Goal: Book appointment/travel/reservation

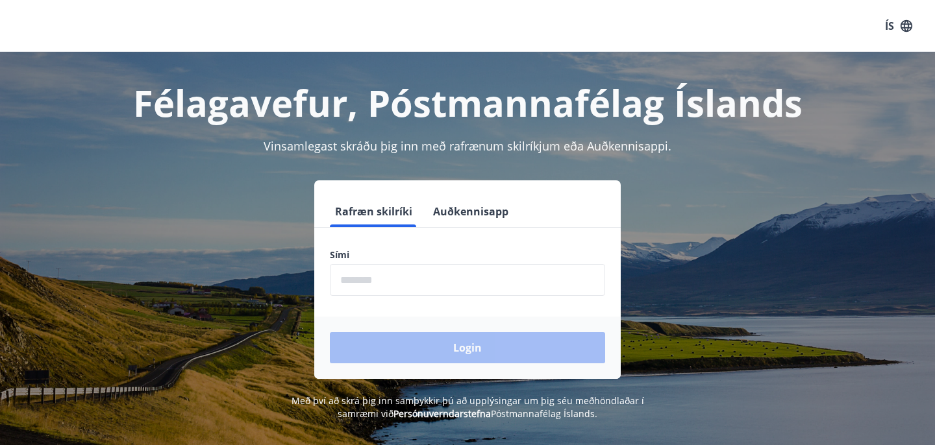
click at [401, 277] on input "phone" at bounding box center [467, 280] width 275 height 32
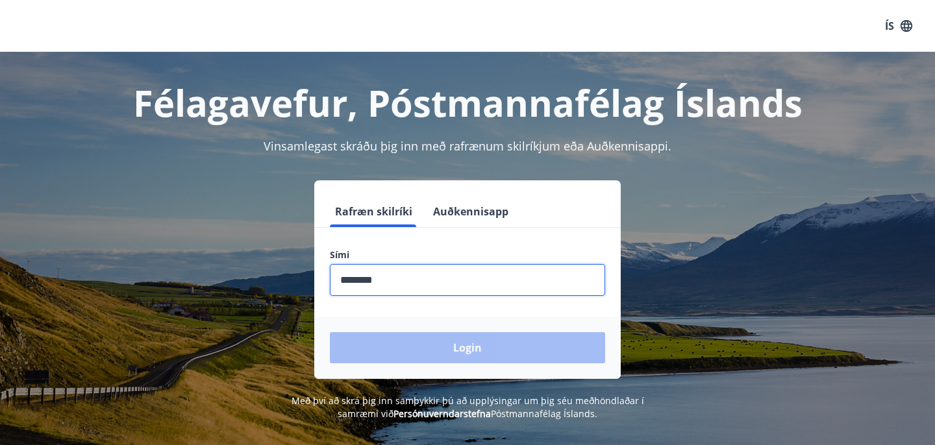
type input "********"
click at [330, 332] on button "Login" at bounding box center [467, 347] width 275 height 31
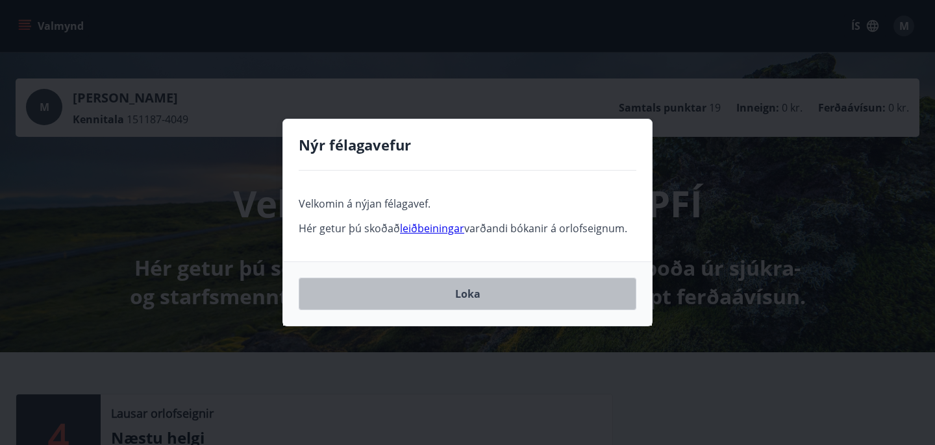
click at [475, 301] on button "Loka" at bounding box center [468, 294] width 338 height 32
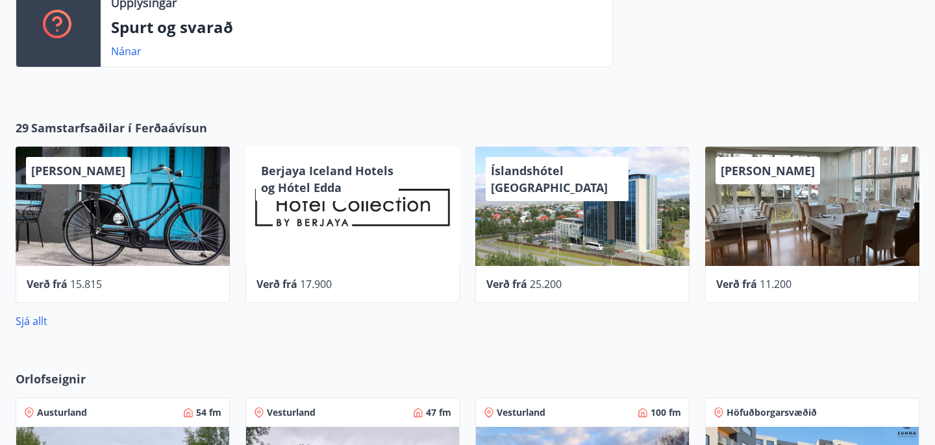
scroll to position [541, 0]
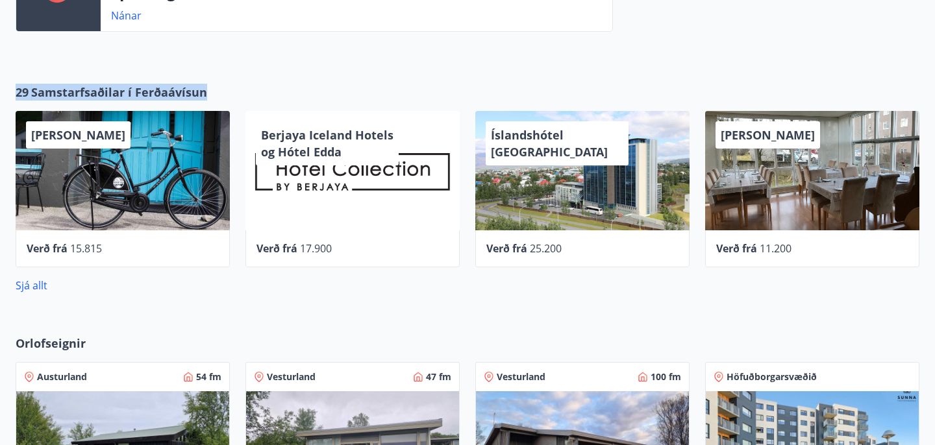
drag, startPoint x: 18, startPoint y: 94, endPoint x: 212, endPoint y: 104, distance: 194.3
click at [212, 105] on div "29 Samstarfsaðilar í Ferðaávísun Hótel Siglunes Verð frá 15.815 Berjaya Iceland…" at bounding box center [467, 189] width 935 height 210
click at [215, 96] on div "[PERSON_NAME] Verð frá 15.815" at bounding box center [115, 181] width 230 height 172
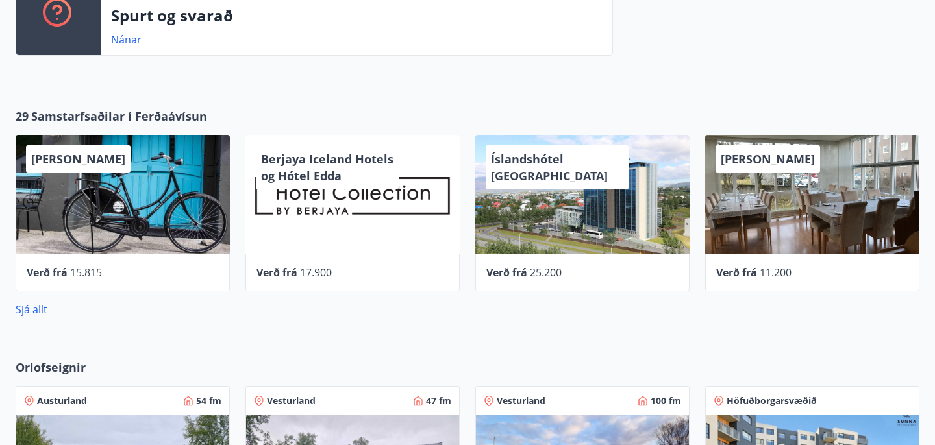
scroll to position [520, 0]
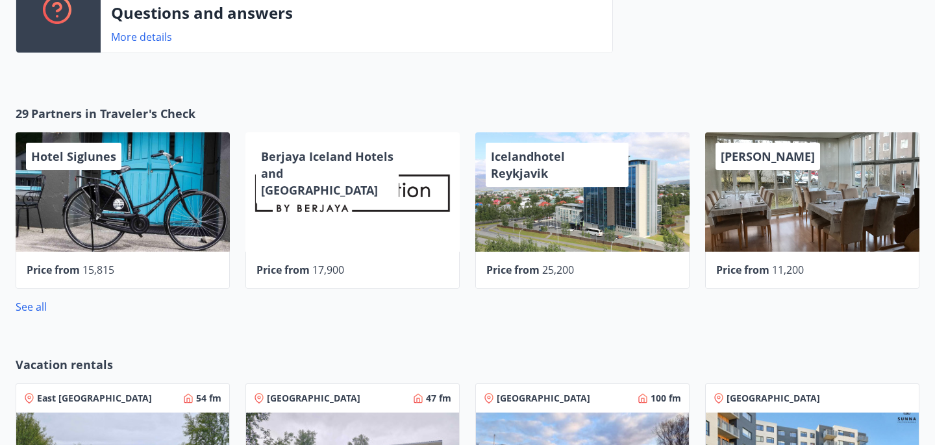
click at [206, 105] on div "29 Partners in Traveler's Check Hotel Siglunes Price from [GEOGRAPHIC_DATA] Hot…" at bounding box center [467, 209] width 935 height 251
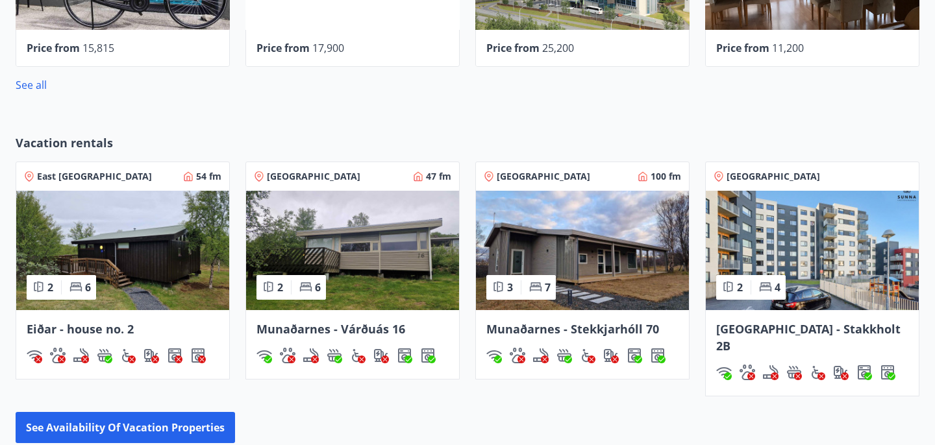
scroll to position [744, 0]
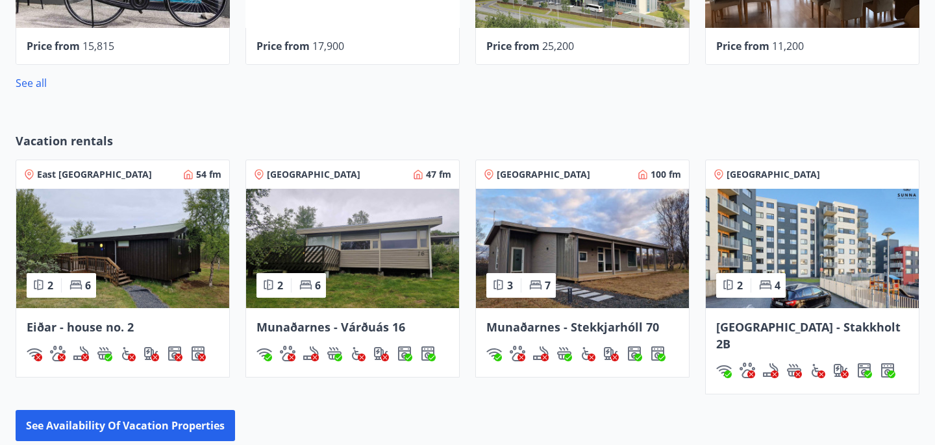
click at [397, 420] on div "See availability of vacation properties" at bounding box center [468, 425] width 904 height 31
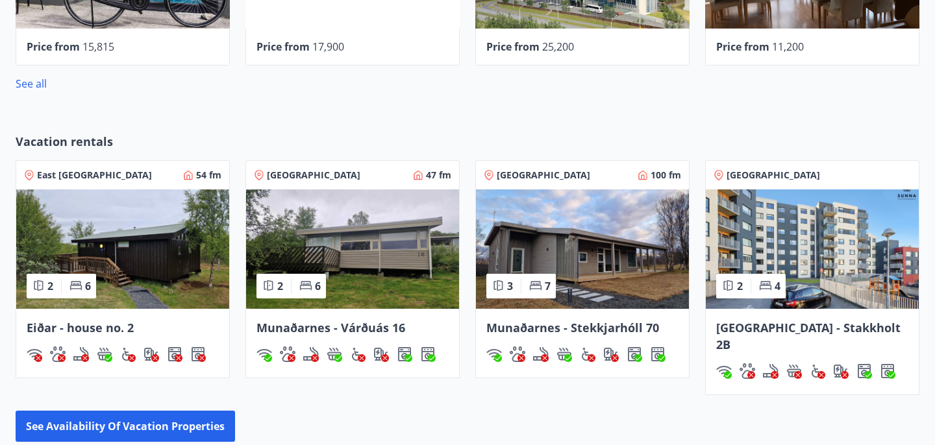
click at [820, 276] on img at bounding box center [812, 249] width 213 height 119
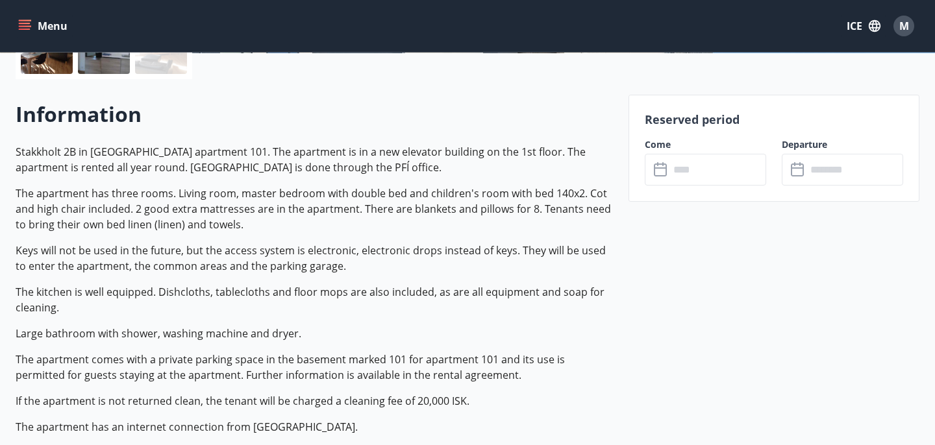
scroll to position [341, 0]
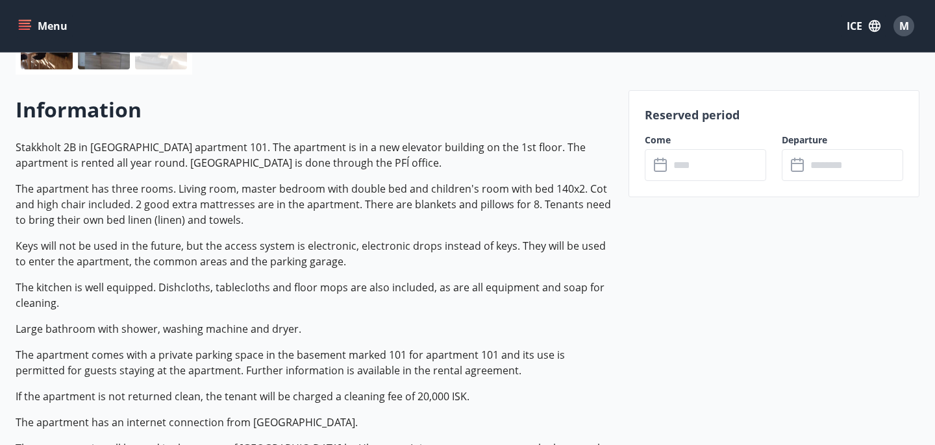
click at [697, 165] on input "text" at bounding box center [717, 165] width 97 height 32
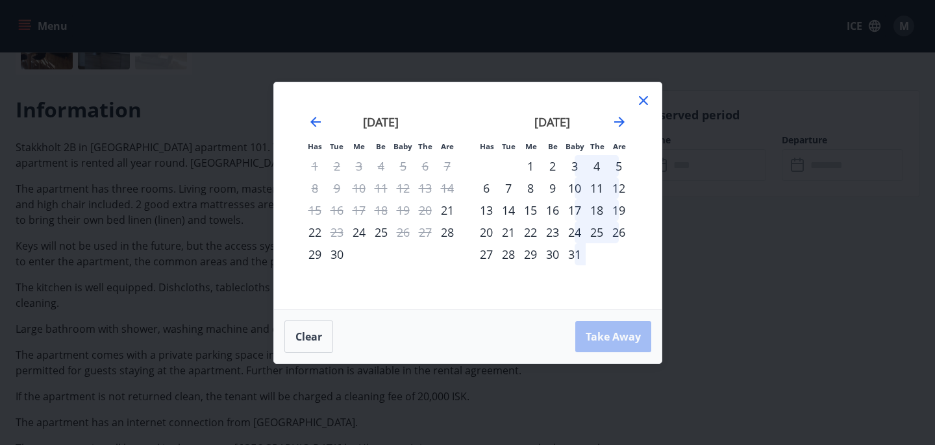
click at [511, 193] on div "7" at bounding box center [508, 188] width 22 height 22
click at [530, 190] on div "8" at bounding box center [530, 188] width 22 height 22
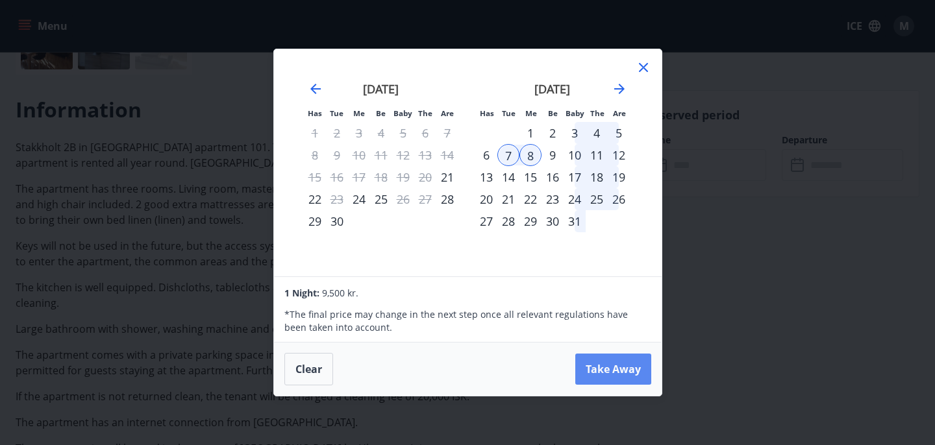
click at [621, 368] on button "Take Away" at bounding box center [613, 369] width 76 height 31
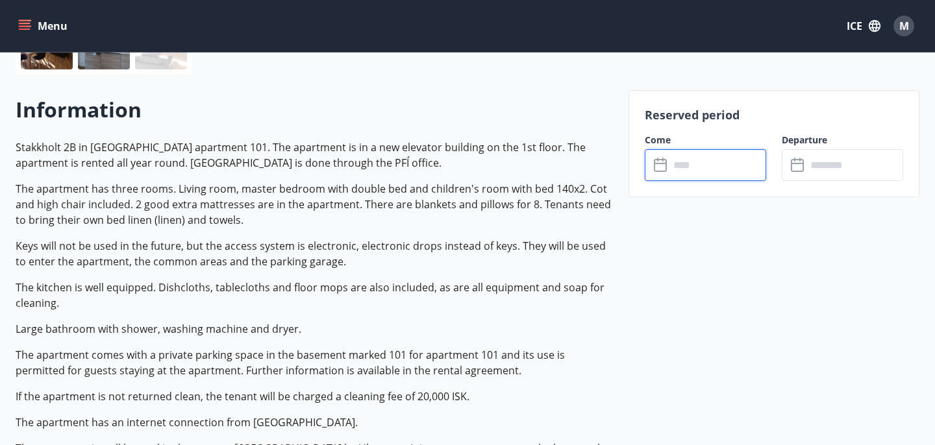
type input "******"
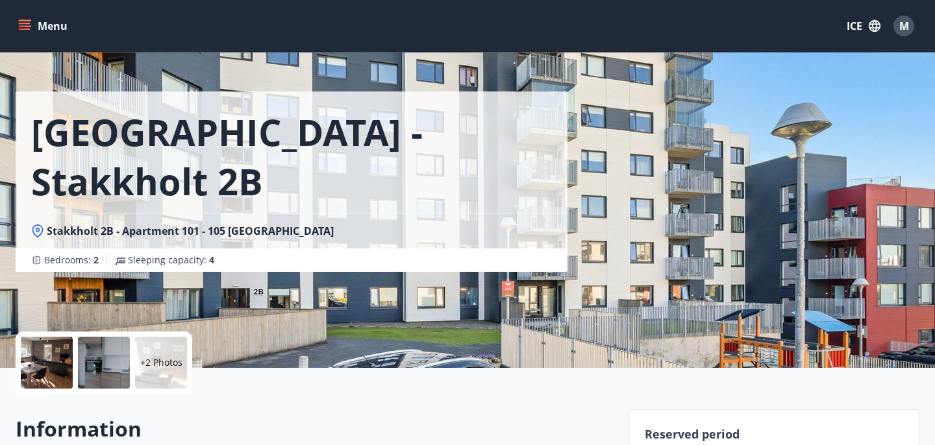
scroll to position [0, 0]
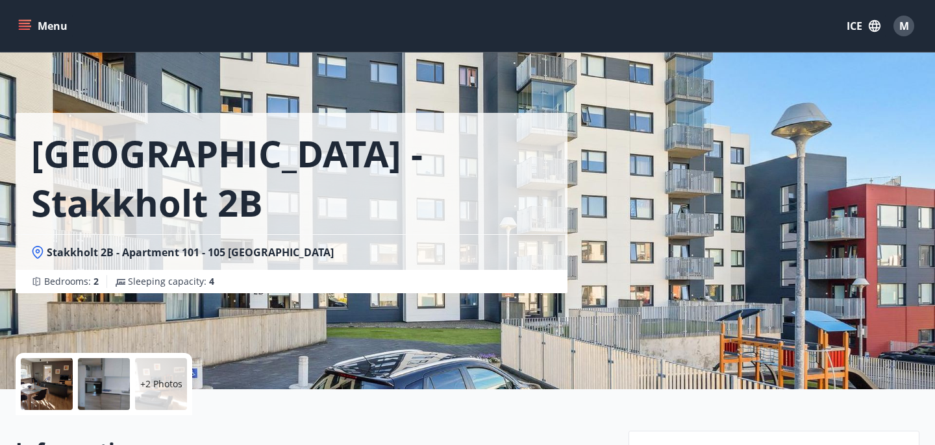
click at [38, 397] on div at bounding box center [47, 384] width 52 height 52
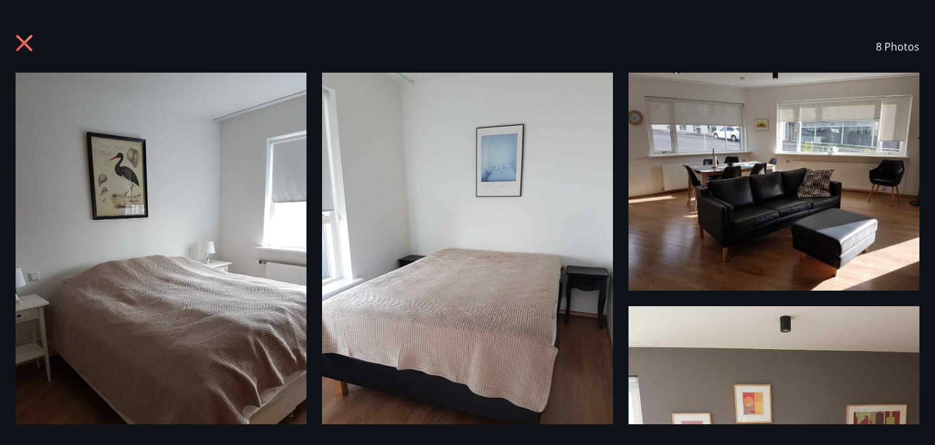
click at [27, 51] on icon at bounding box center [26, 44] width 21 height 21
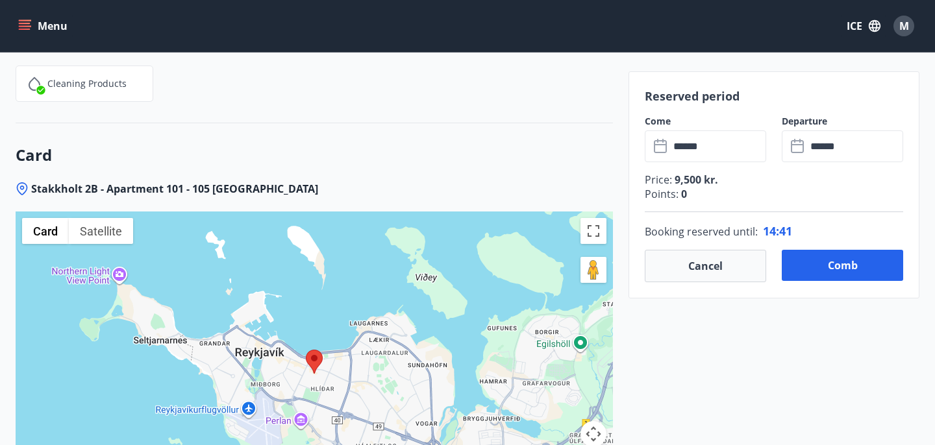
scroll to position [1999, 0]
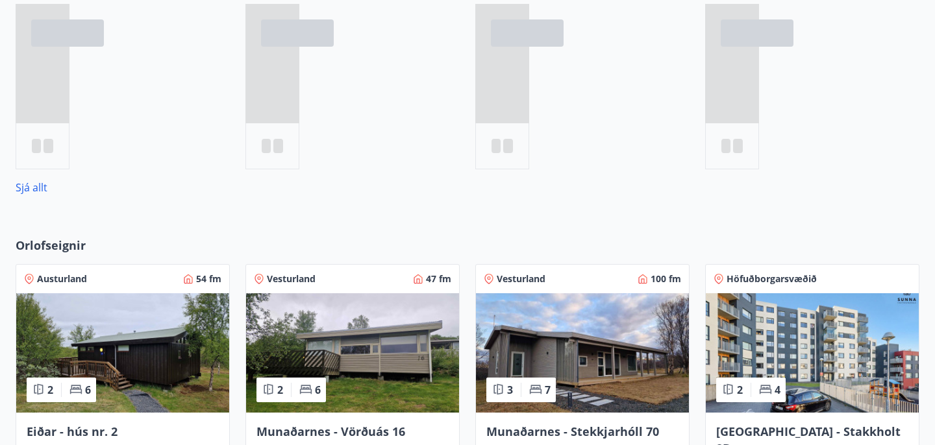
scroll to position [782, 0]
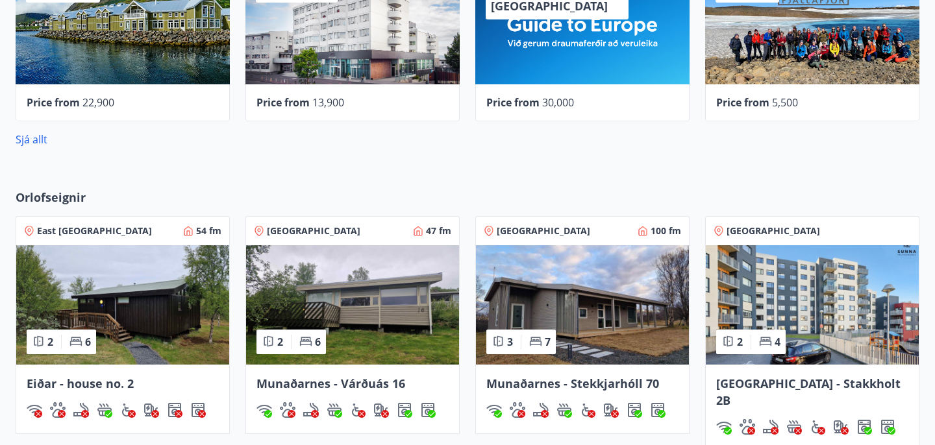
click at [567, 190] on div "Orlofseignir" at bounding box center [468, 202] width 904 height 27
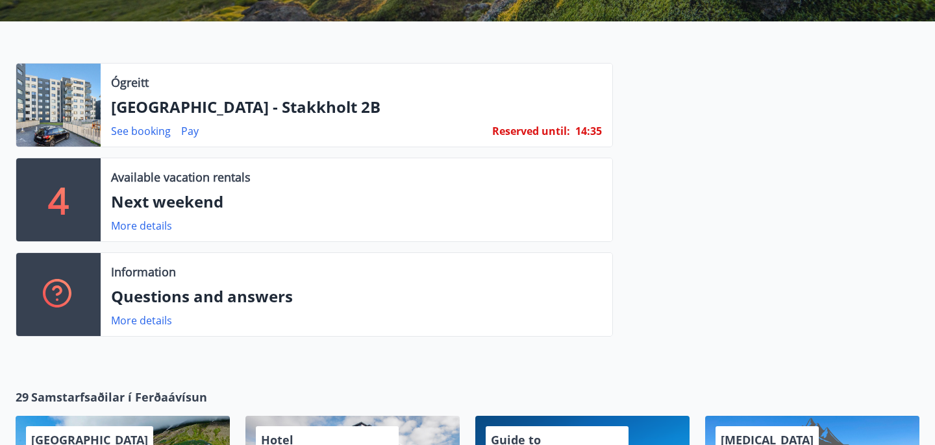
scroll to position [282, 0]
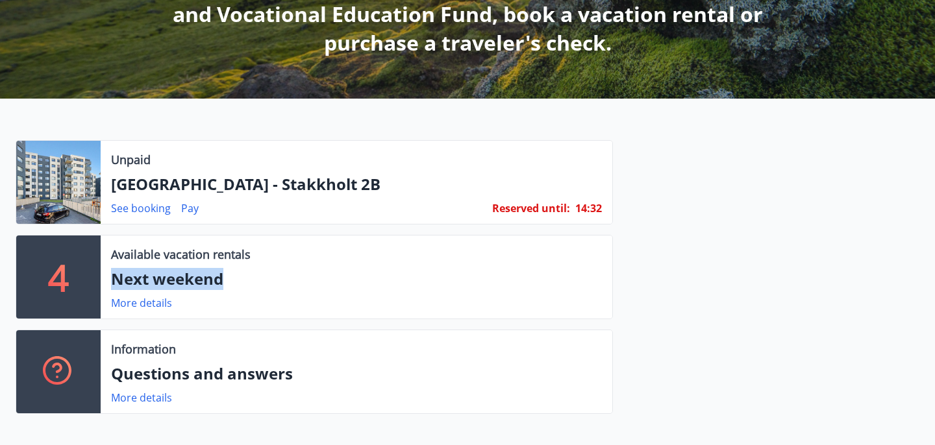
drag, startPoint x: 114, startPoint y: 286, endPoint x: 222, endPoint y: 288, distance: 108.4
click at [221, 288] on p "Next weekend" at bounding box center [356, 279] width 491 height 22
click at [222, 288] on p "Next weekend" at bounding box center [356, 279] width 491 height 22
click at [693, 249] on div at bounding box center [766, 282] width 306 height 284
click at [53, 190] on div at bounding box center [58, 182] width 84 height 83
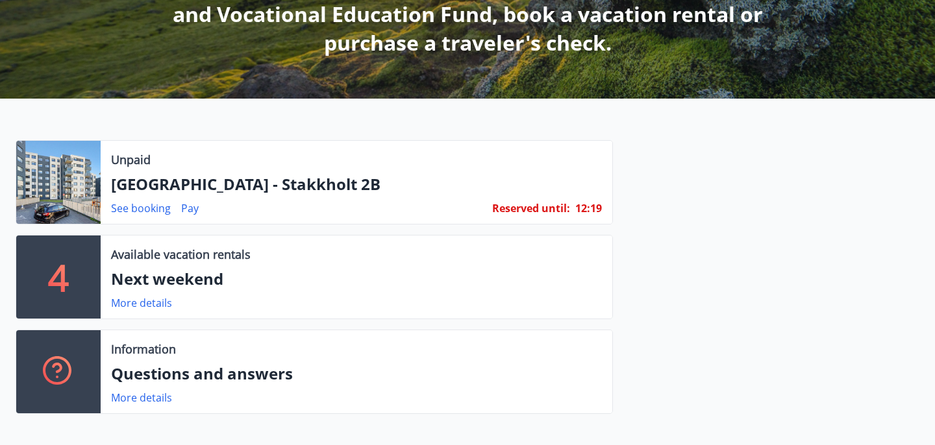
click at [81, 182] on div at bounding box center [58, 182] width 84 height 83
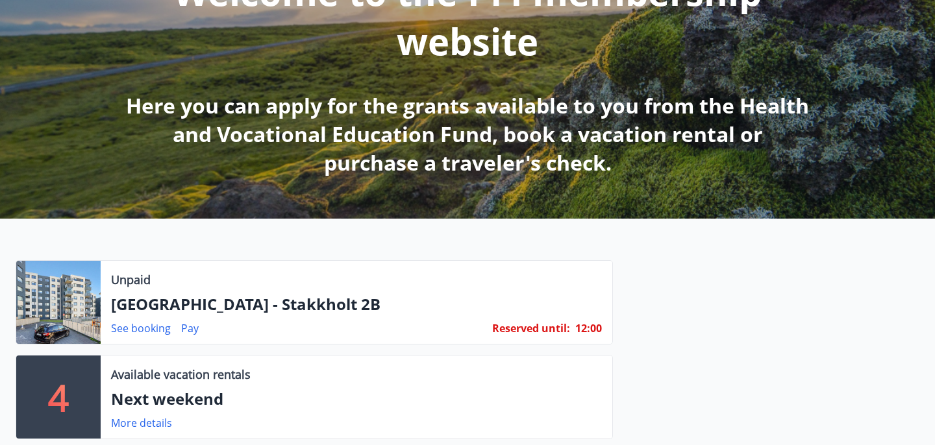
scroll to position [245, 0]
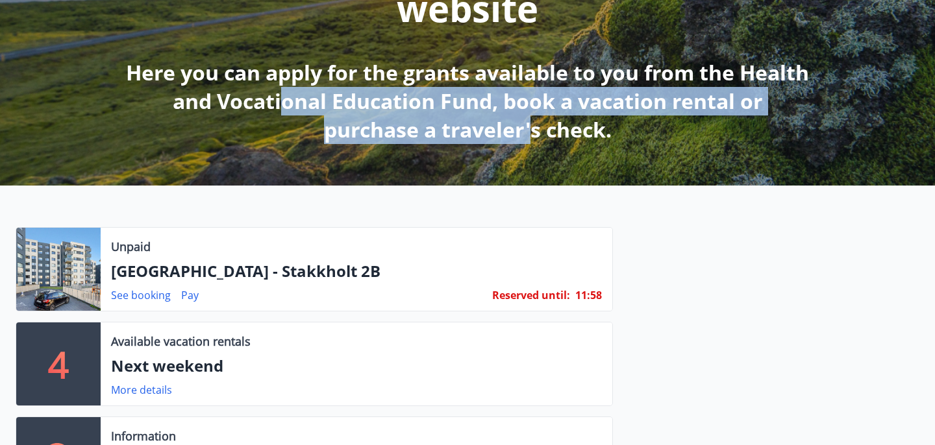
drag, startPoint x: 319, startPoint y: 116, endPoint x: 564, endPoint y: 154, distance: 247.7
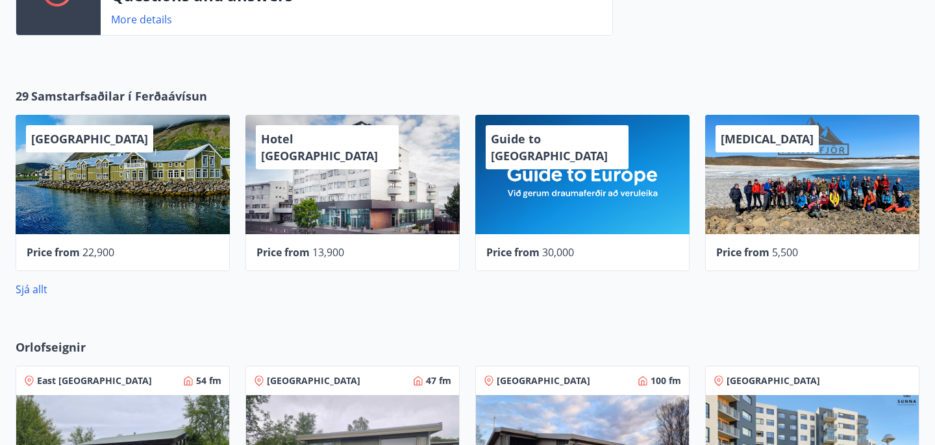
scroll to position [765, 0]
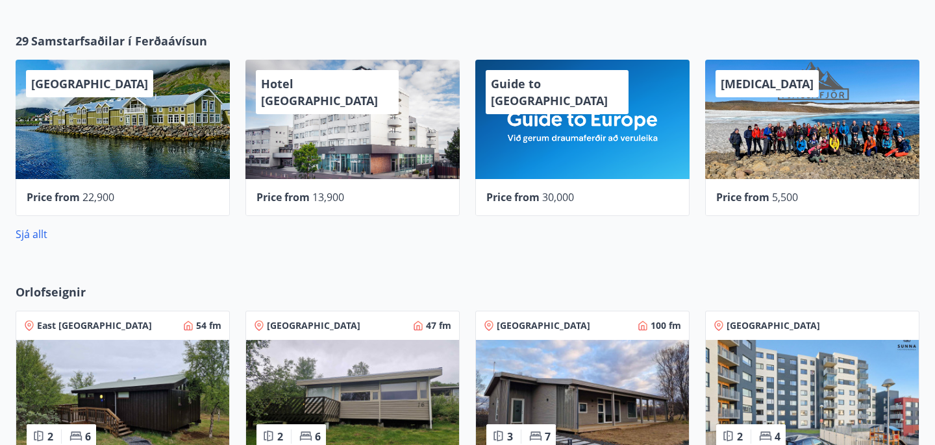
click at [140, 38] on span "Samstarfsaðilar í Ferðaávísun" at bounding box center [119, 40] width 176 height 17
click at [38, 234] on link "Sjá allt" at bounding box center [32, 234] width 32 height 14
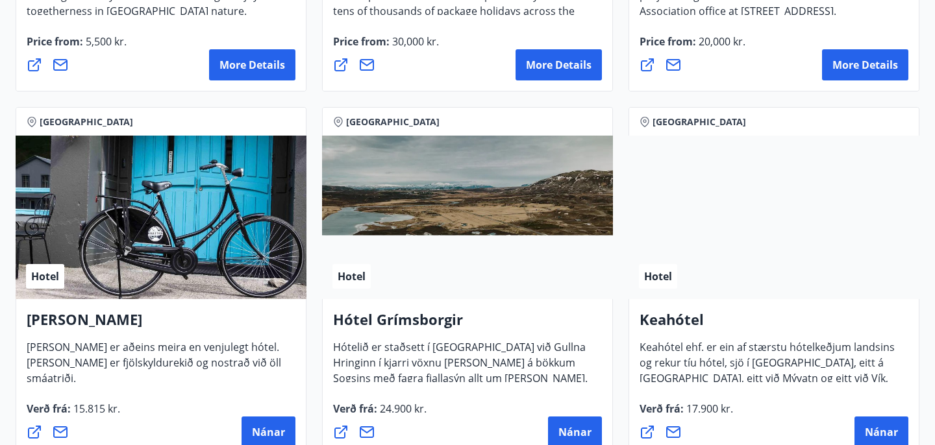
scroll to position [539, 0]
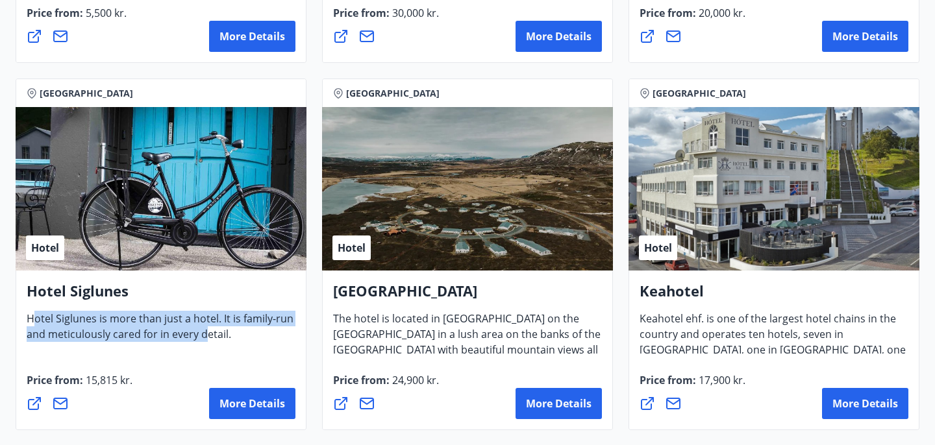
drag, startPoint x: 33, startPoint y: 323, endPoint x: 204, endPoint y: 338, distance: 172.0
click at [204, 338] on span "Hotel Siglunes is more than just a hotel. It is family-run and meticulously car…" at bounding box center [160, 332] width 267 height 40
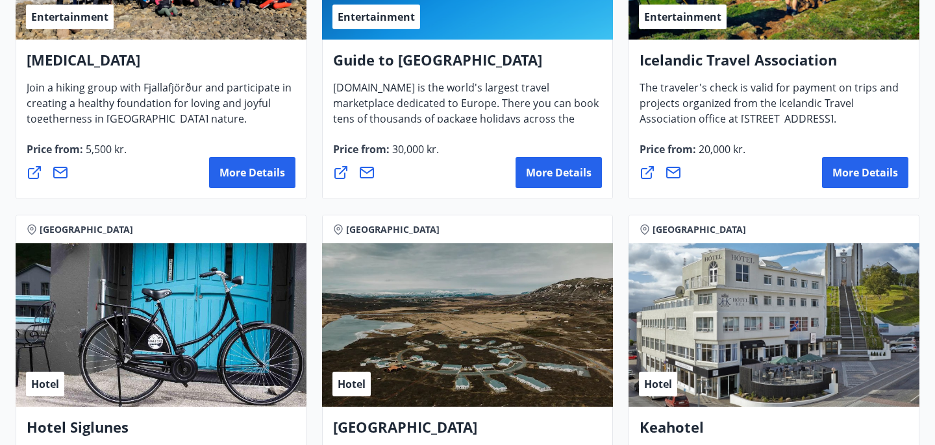
scroll to position [545, 0]
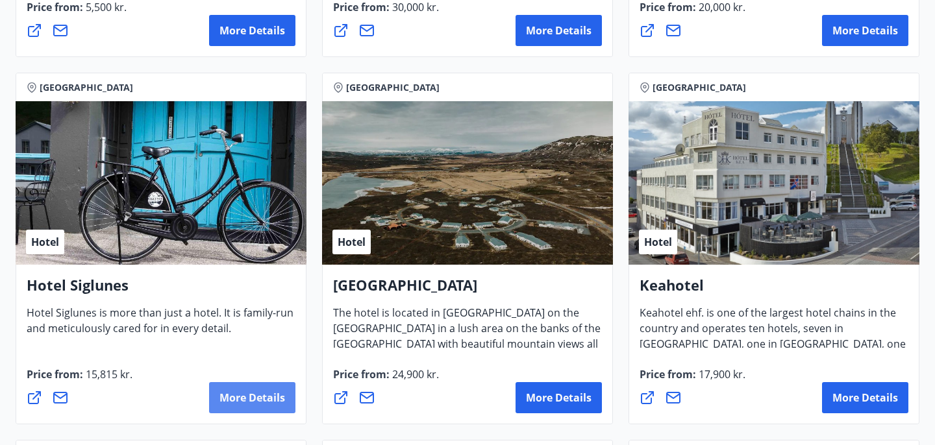
click at [226, 399] on span "More details" at bounding box center [252, 398] width 66 height 14
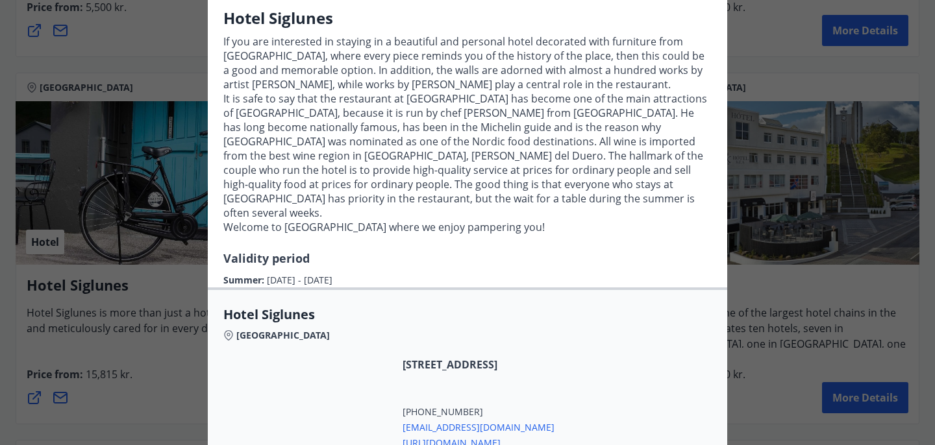
scroll to position [0, 0]
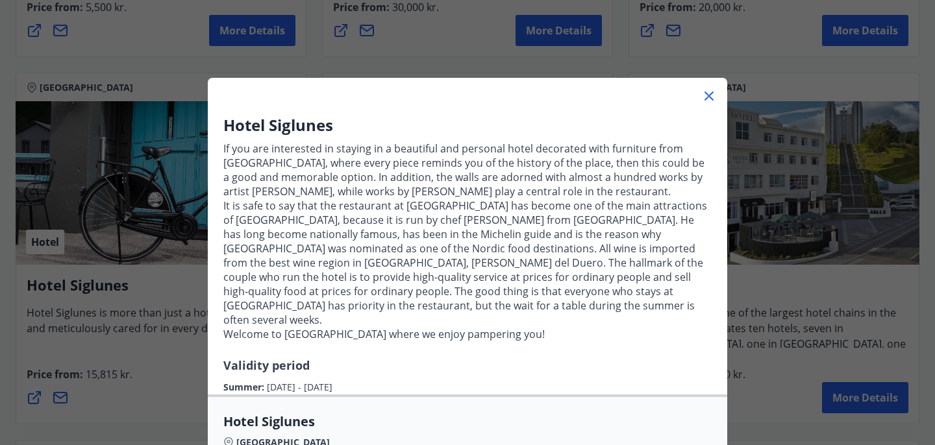
click at [708, 93] on icon at bounding box center [709, 96] width 16 height 16
